Goal: Information Seeking & Learning: Compare options

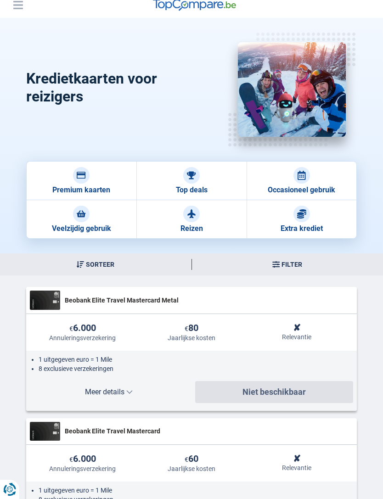
scroll to position [24, 0]
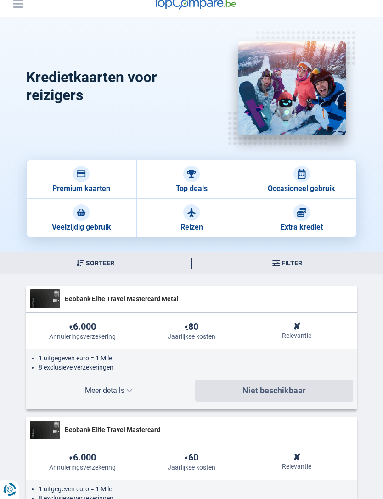
click at [206, 223] on link "Reizen" at bounding box center [191, 218] width 110 height 39
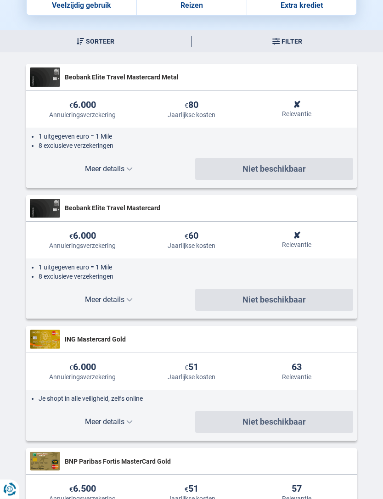
scroll to position [240, 0]
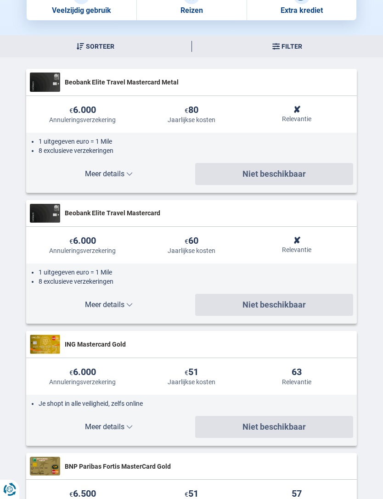
click at [83, 174] on span "Meer details" at bounding box center [109, 173] width 158 height 7
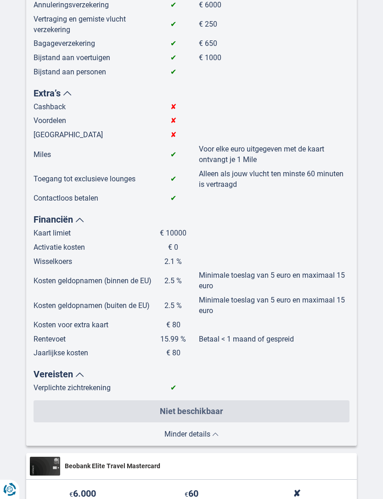
scroll to position [547, 0]
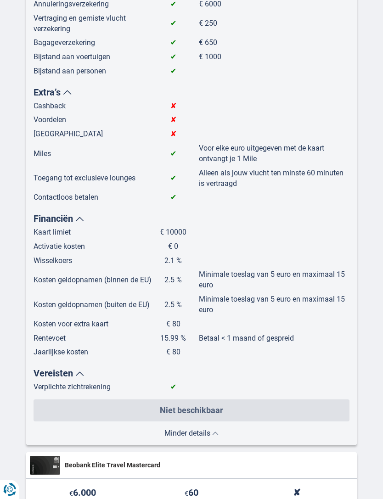
click at [249, 426] on button "Meer details Minder details" at bounding box center [191, 431] width 316 height 11
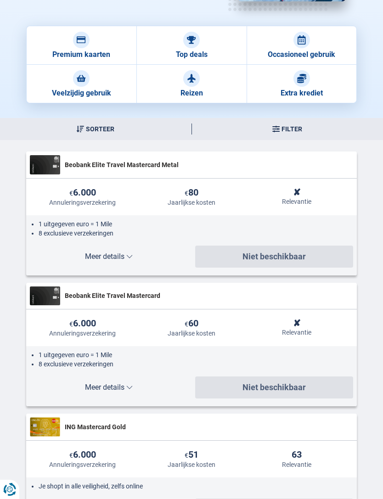
scroll to position [157, 0]
click at [94, 389] on span "Meer details" at bounding box center [109, 387] width 158 height 7
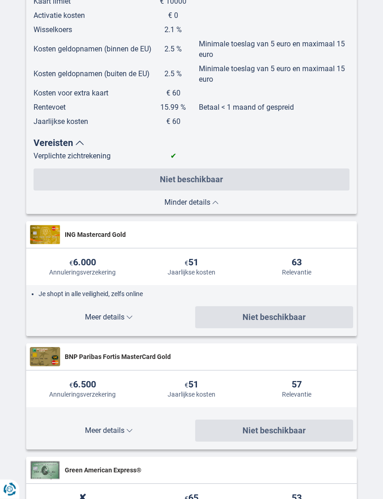
scroll to position [904, 0]
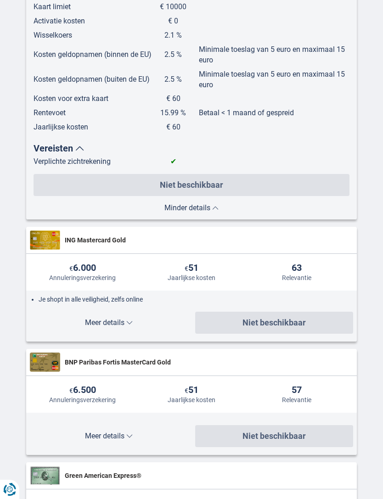
click at [90, 317] on button "Meer details Minder details" at bounding box center [109, 323] width 158 height 22
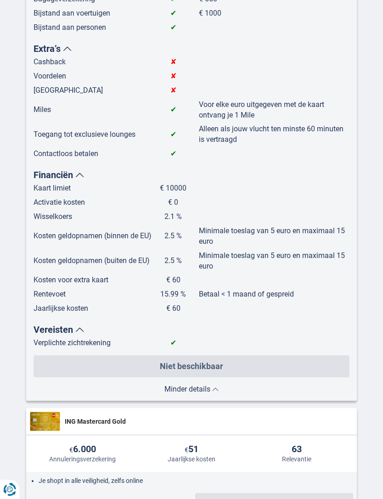
scroll to position [803, 0]
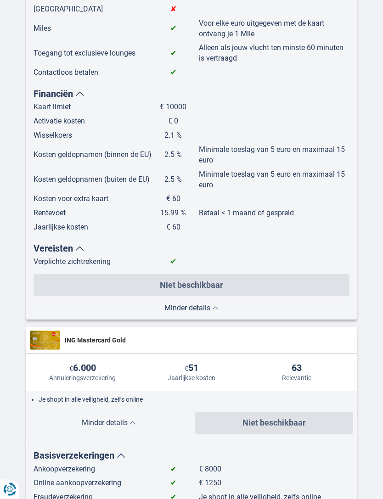
click at [228, 301] on button "Meer details Minder details" at bounding box center [191, 306] width 316 height 11
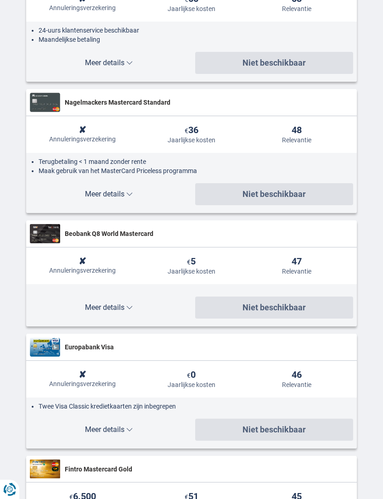
scroll to position [1366, 0]
click at [76, 304] on span "Meer details" at bounding box center [109, 307] width 158 height 7
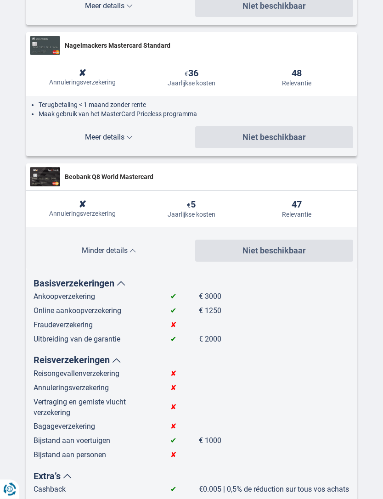
scroll to position [1423, 0]
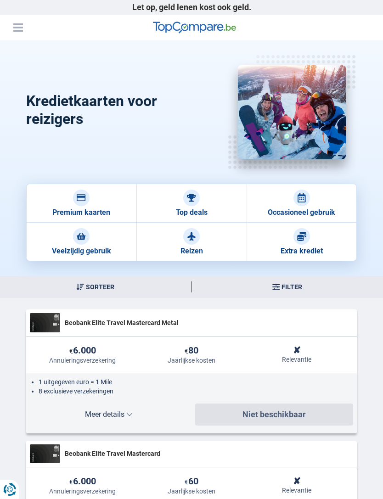
click at [203, 240] on link "Reizen" at bounding box center [191, 242] width 110 height 39
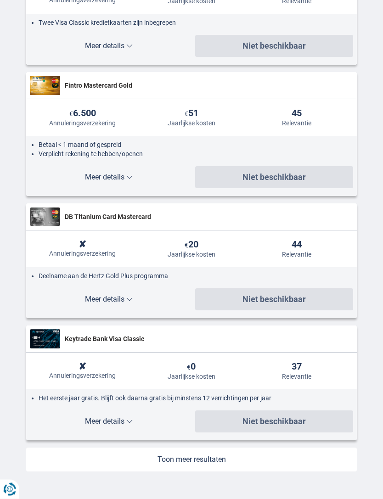
scroll to position [1246, 0]
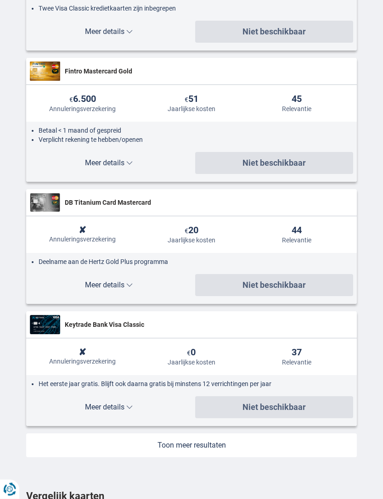
click at [88, 411] on span "Meer details" at bounding box center [109, 407] width 158 height 7
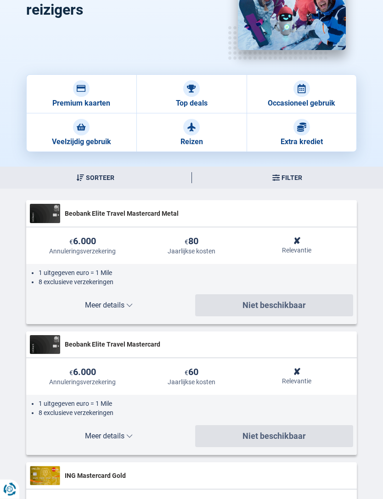
scroll to position [146, 0]
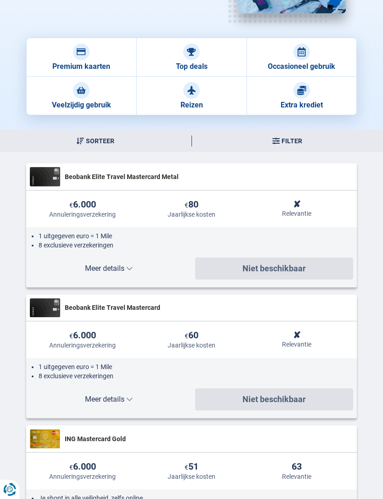
click at [82, 270] on span "Meer details" at bounding box center [109, 268] width 158 height 7
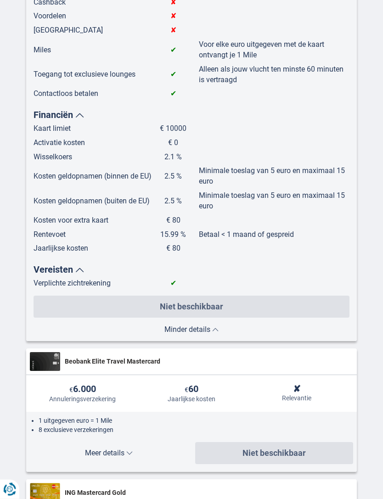
scroll to position [676, 0]
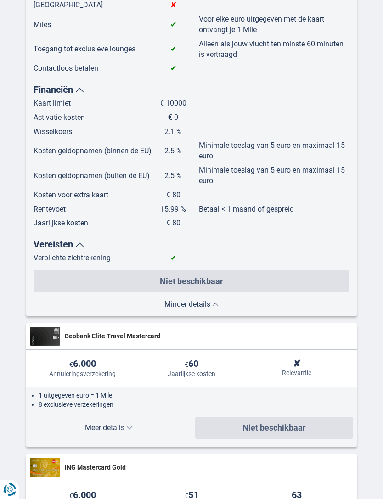
click at [85, 424] on span "Meer details" at bounding box center [109, 427] width 158 height 7
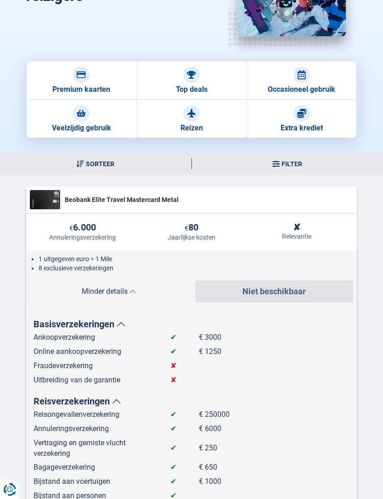
scroll to position [123, 0]
click at [73, 203] on span "Beobank Elite Travel Mastercard Metal" at bounding box center [209, 199] width 288 height 9
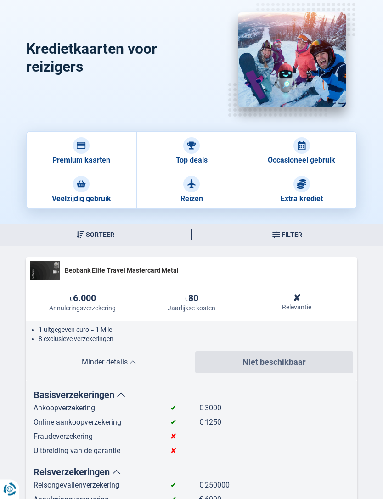
scroll to position [0, 0]
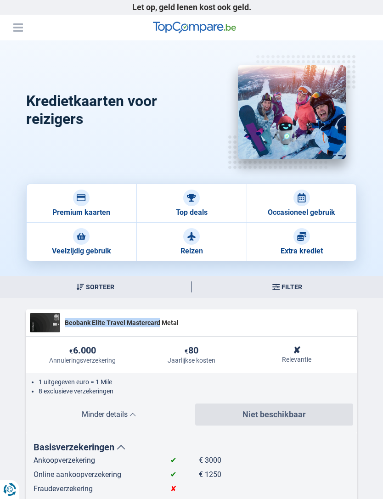
copy span "Beobank Elite Travel Mastercard"
